Goal: Task Accomplishment & Management: Complete application form

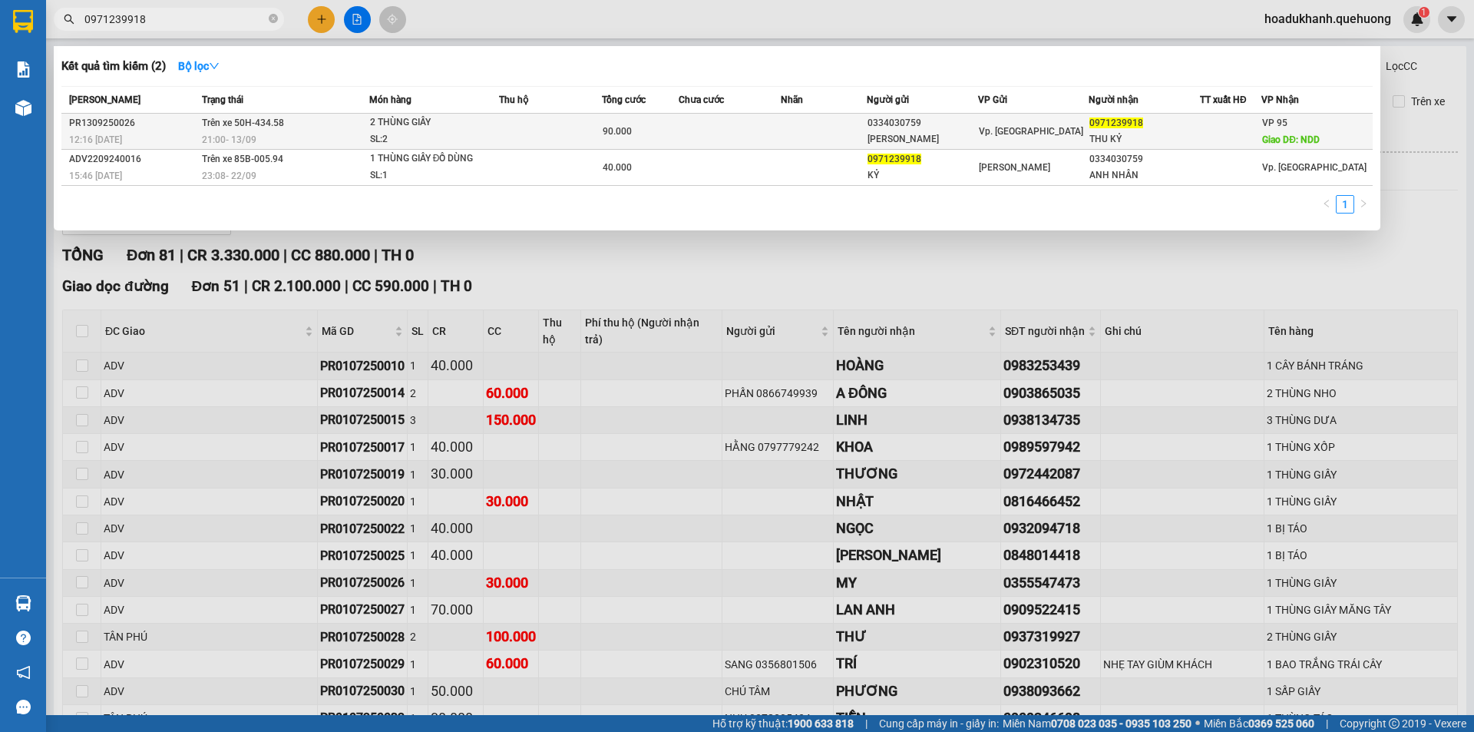
type input "0971239918"
click at [563, 137] on td at bounding box center [550, 132] width 103 height 36
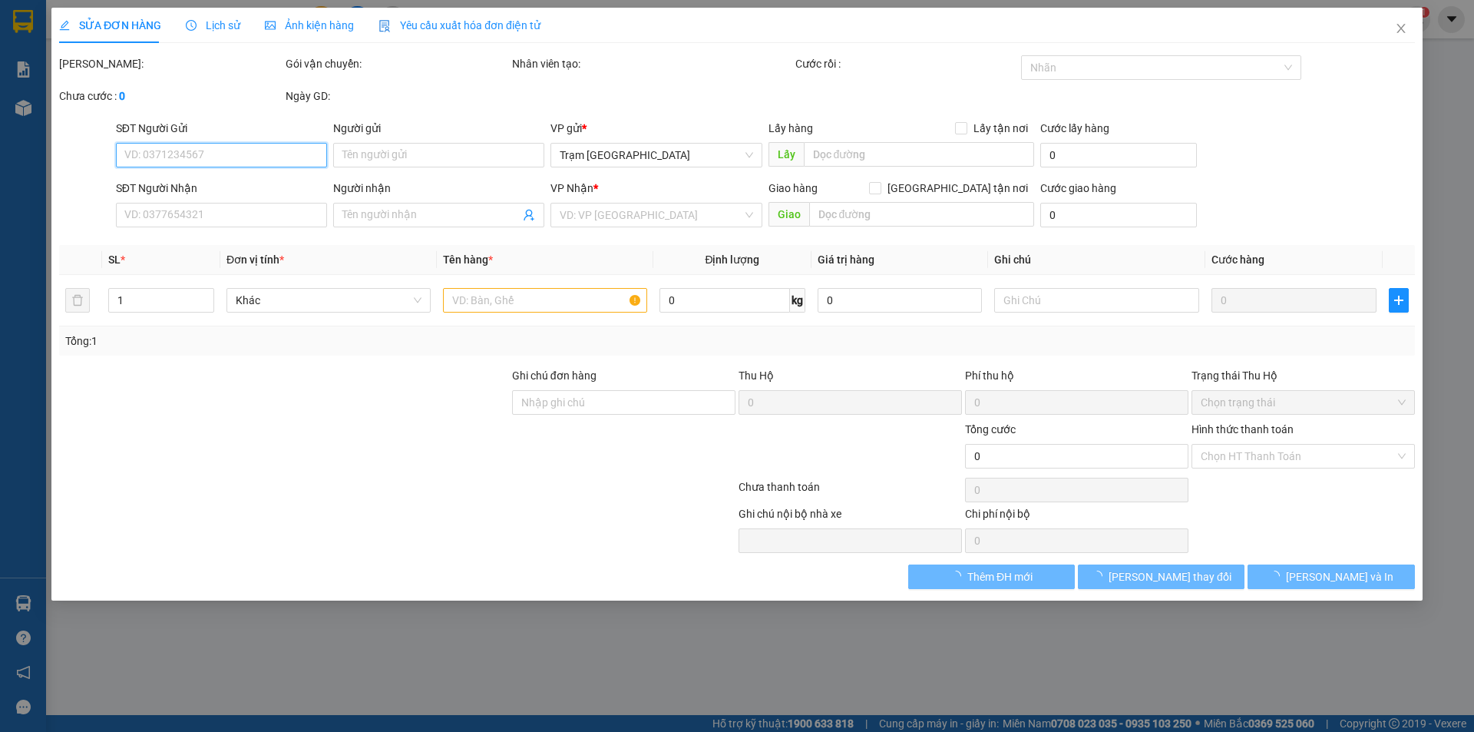
type input "0334030759"
type input "[PERSON_NAME]"
type input "0971239918"
type input "THU KỶ"
type input "NDD"
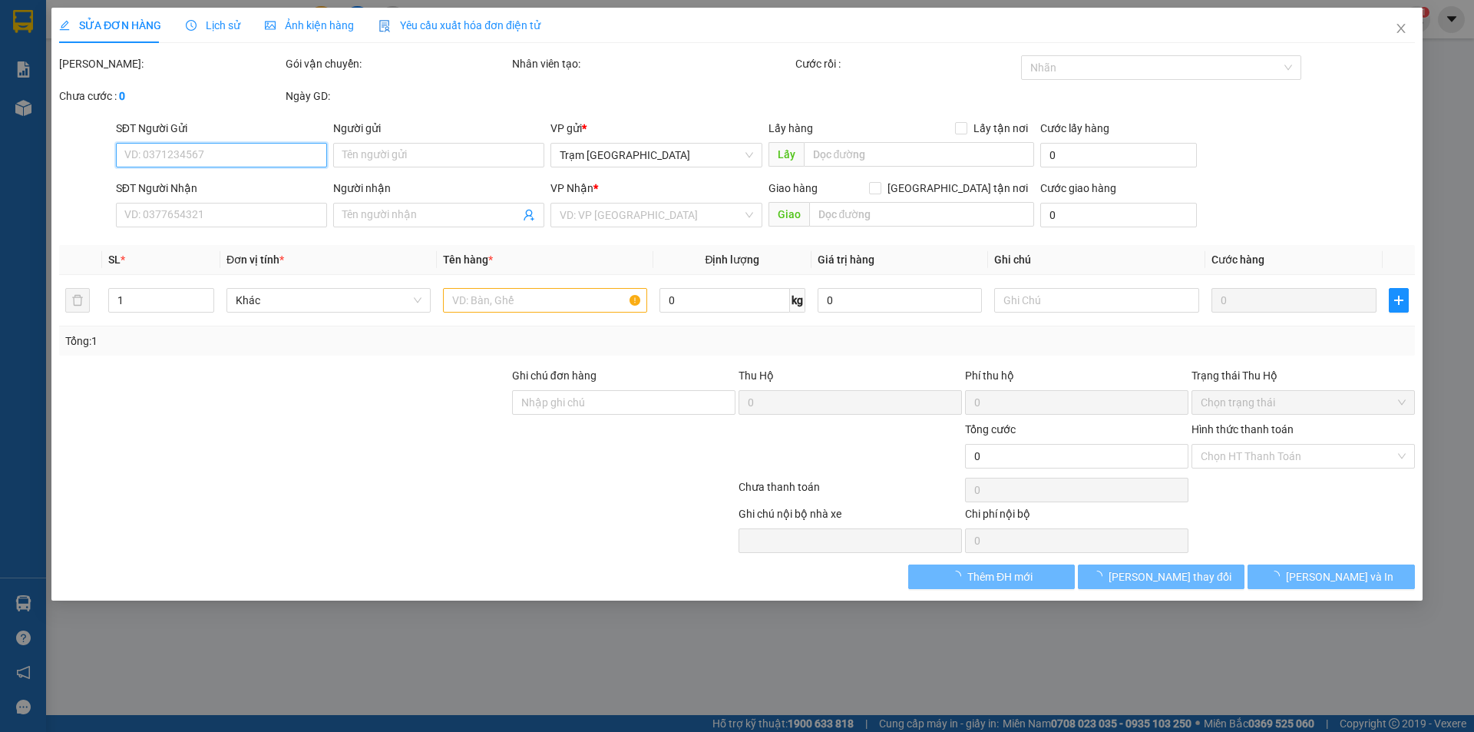
type input "90.000"
